Goal: Use online tool/utility: Use online tool/utility

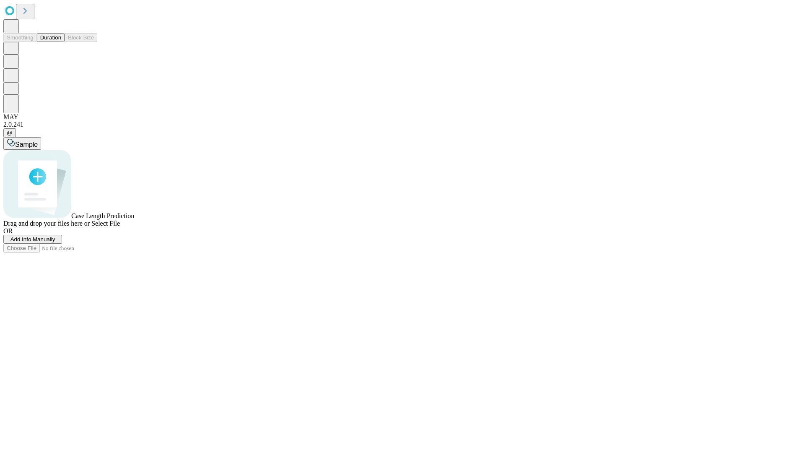
click at [61, 42] on button "Duration" at bounding box center [51, 37] width 28 height 9
click at [38, 141] on span "Sample" at bounding box center [26, 144] width 23 height 7
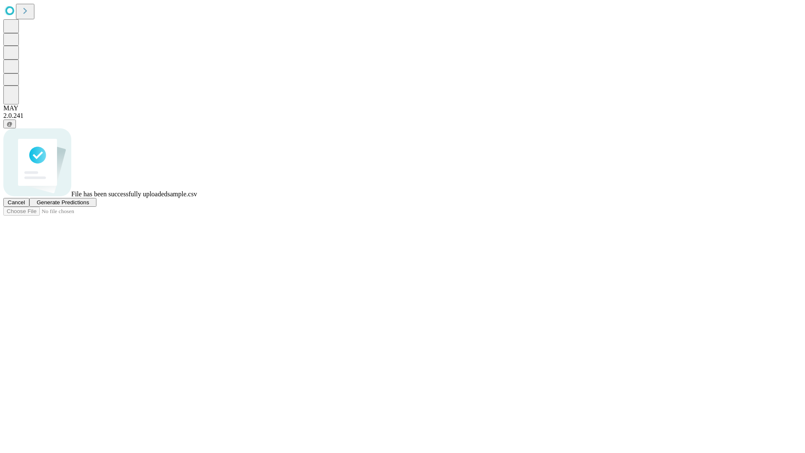
click at [89, 205] on span "Generate Predictions" at bounding box center [62, 202] width 52 height 6
